Goal: Information Seeking & Learning: Learn about a topic

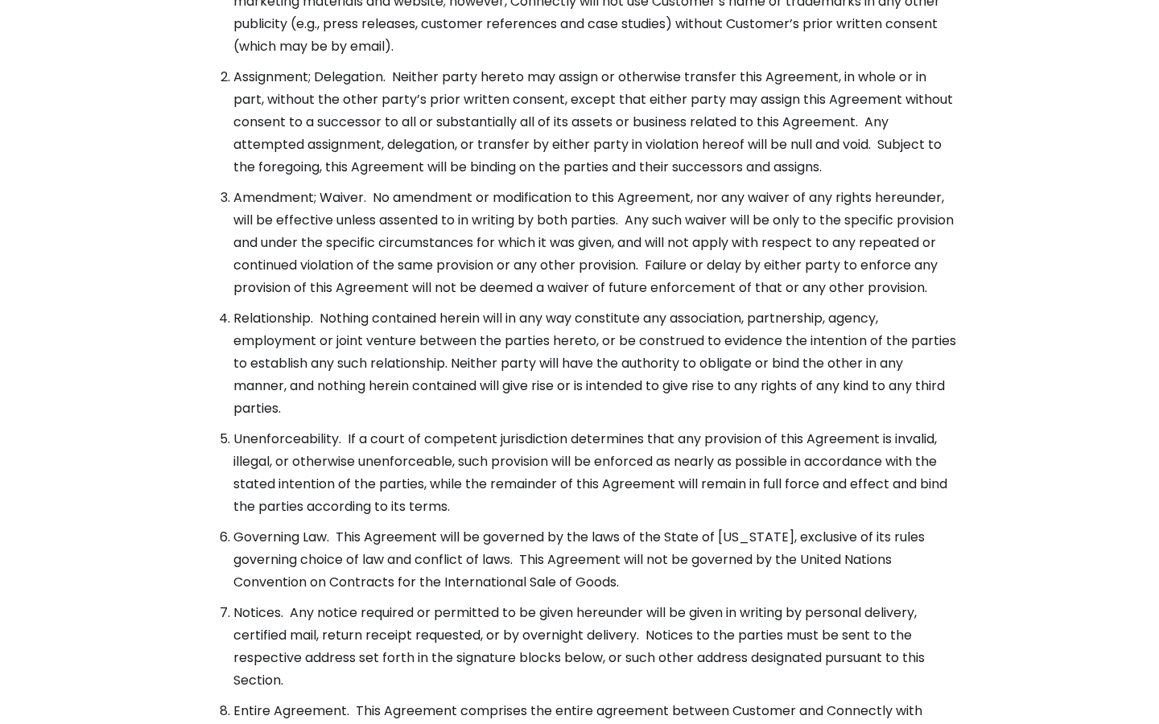
scroll to position [5851, 0]
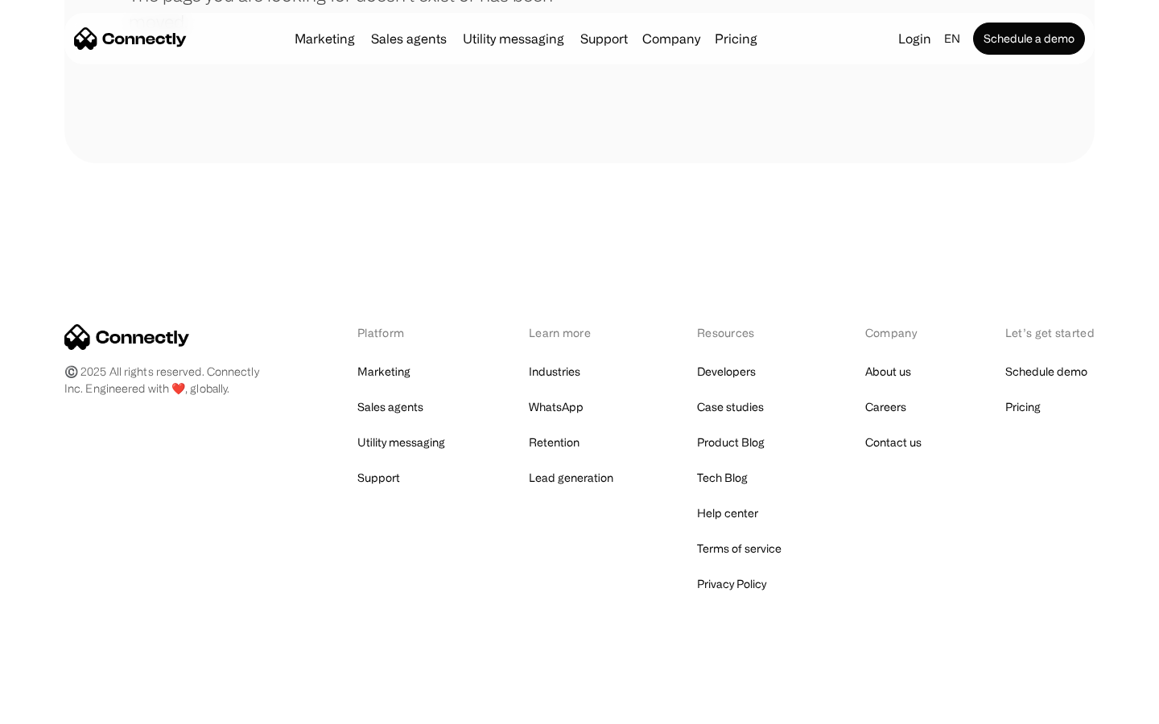
scroll to position [294, 0]
